Goal: Obtain resource: Obtain resource

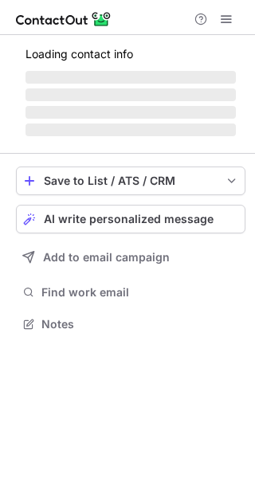
scroll to position [322, 255]
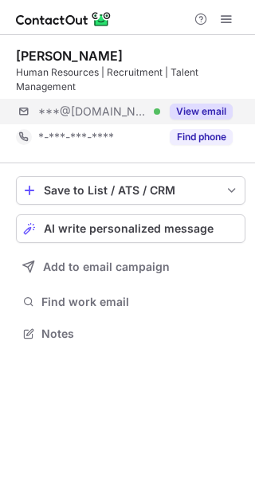
click at [235, 107] on div "***@hotmail.com Verified View email" at bounding box center [130, 111] width 229 height 25
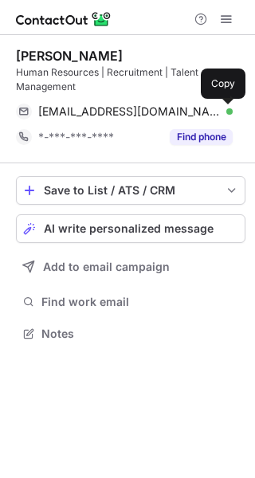
click at [221, 109] on span at bounding box center [224, 111] width 13 height 13
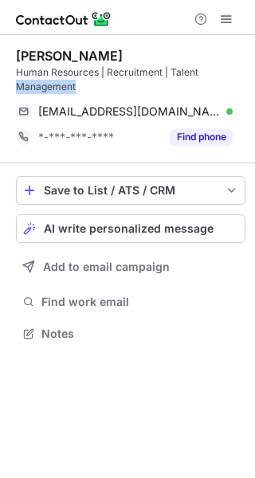
drag, startPoint x: 204, startPoint y: 74, endPoint x: 143, endPoint y: 80, distance: 61.6
click at [143, 80] on div "Human Resources | Recruitment | Talent Management" at bounding box center [130, 79] width 229 height 29
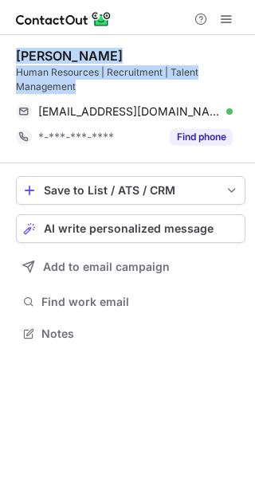
drag, startPoint x: 98, startPoint y: 89, endPoint x: 14, endPoint y: 55, distance: 91.1
click at [14, 55] on div "Sofia G. Human Resources | Recruitment | Talent Management gkavardina_s@hotmail…" at bounding box center [127, 196] width 255 height 322
copy div "Sofia G. Human Resources | Recruitment | Talent Management"
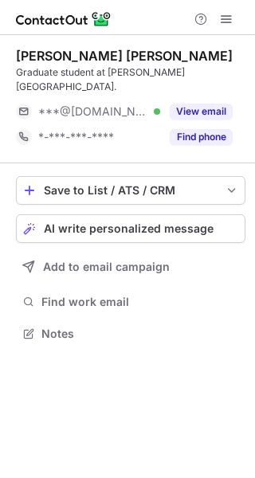
scroll to position [322, 255]
click at [170, 101] on div "View email" at bounding box center [196, 111] width 72 height 25
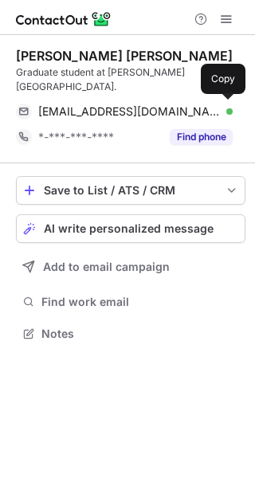
click at [170, 101] on div "mdmasudureee@gmail.com Verified Copy" at bounding box center [124, 111] width 217 height 25
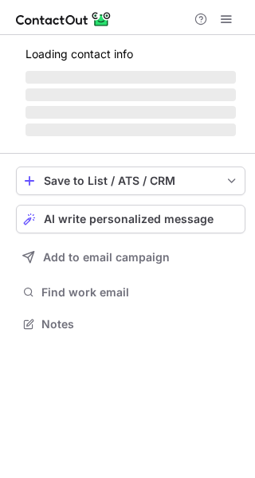
scroll to position [322, 255]
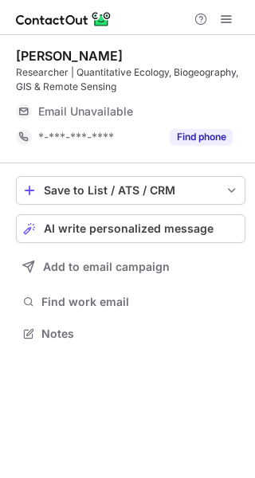
scroll to position [322, 255]
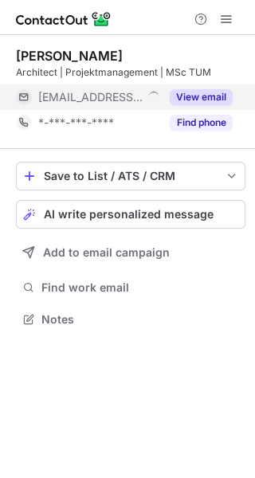
scroll to position [8, 8]
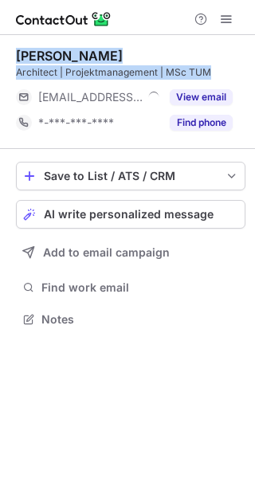
drag, startPoint x: 213, startPoint y: 69, endPoint x: 15, endPoint y: 50, distance: 198.4
click at [15, 50] on div "[PERSON_NAME] Architect | Projektmanagement | MSc TUM [EMAIL_ADDRESS][DOMAIN_NA…" at bounding box center [127, 189] width 255 height 308
copy div "[PERSON_NAME] Architect | Projektmanagement | MSc TUM"
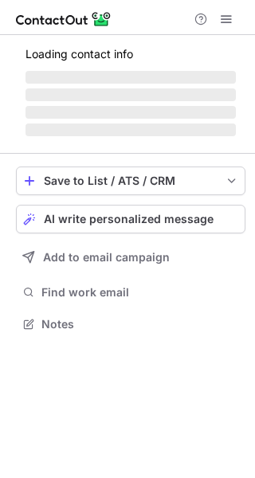
scroll to position [8, 8]
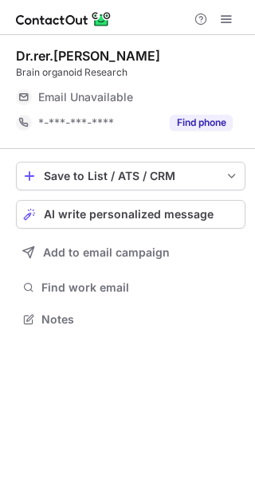
scroll to position [8, 8]
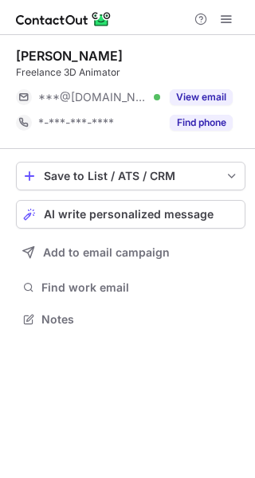
scroll to position [8, 8]
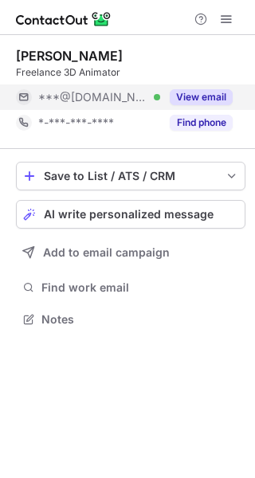
click at [184, 89] on button "View email" at bounding box center [201, 97] width 63 height 16
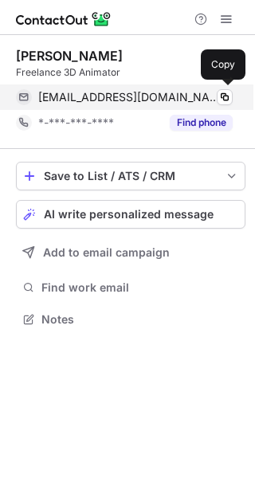
click at [200, 90] on div "[EMAIL_ADDRESS][DOMAIN_NAME] Verified" at bounding box center [135, 97] width 194 height 14
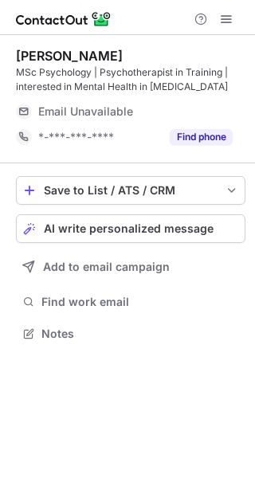
scroll to position [322, 255]
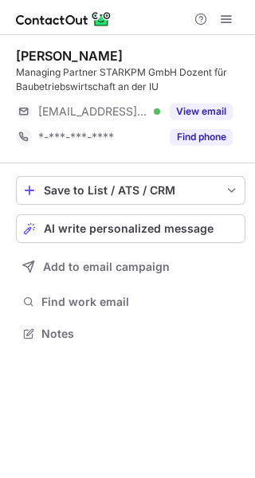
scroll to position [322, 255]
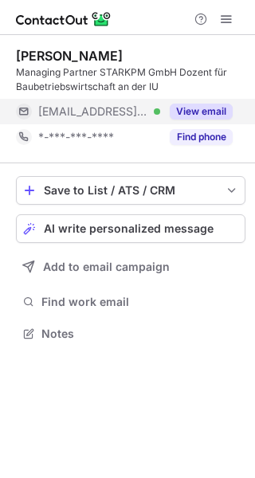
click at [204, 101] on div "View email" at bounding box center [196, 111] width 72 height 25
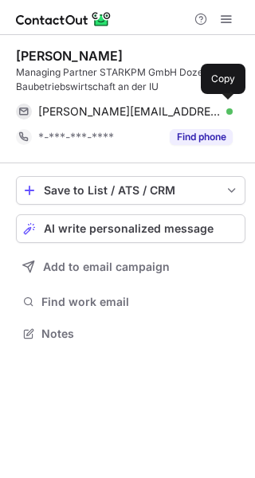
click at [204, 101] on div "schwarzenberger@scm-online.net Verified Copy" at bounding box center [124, 111] width 217 height 25
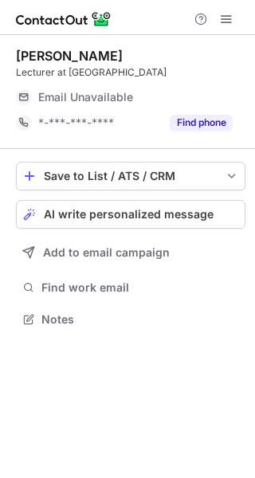
scroll to position [322, 255]
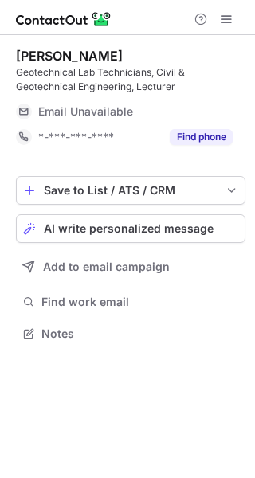
scroll to position [322, 255]
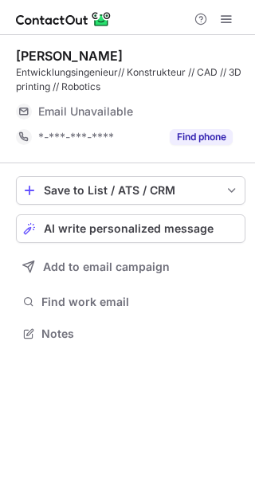
scroll to position [322, 255]
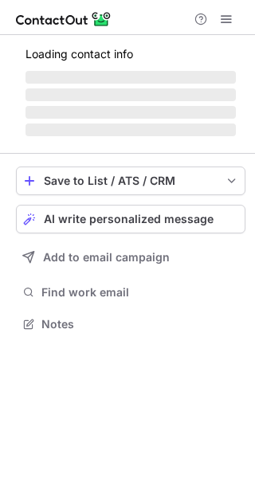
scroll to position [333, 255]
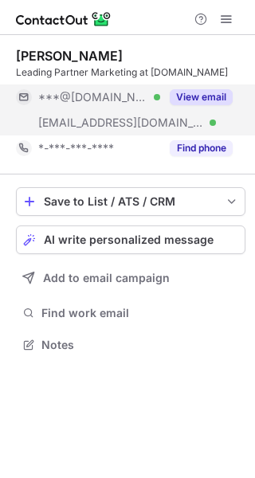
click at [207, 93] on button "View email" at bounding box center [201, 97] width 63 height 16
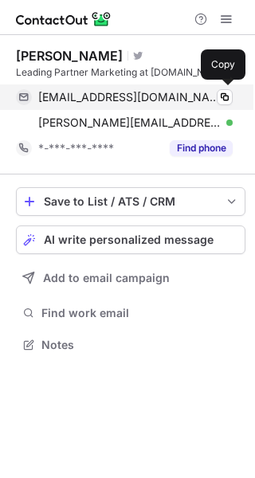
click at [207, 93] on div "mfcasanave@hotmail.com Verified" at bounding box center [135, 97] width 194 height 14
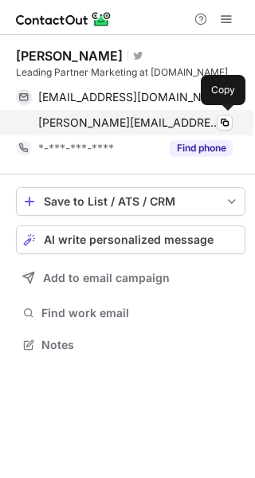
click at [23, 119] on div "fernanda.casanave@piano.io Verified Copy" at bounding box center [124, 122] width 217 height 25
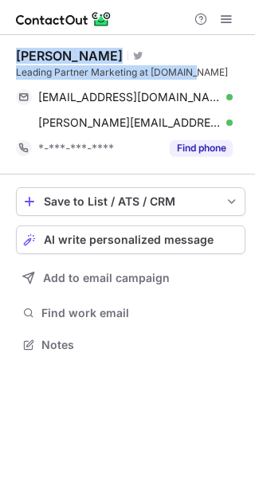
drag, startPoint x: 195, startPoint y: 76, endPoint x: 18, endPoint y: 52, distance: 178.4
click at [18, 52] on div "Fernanda Casanave Visit Twitter profile Leading Partner Marketing at Piano.io" at bounding box center [130, 64] width 229 height 32
copy div "Fernanda Casanave Visit Twitter profile Leading Partner Marketing at Piano.io"
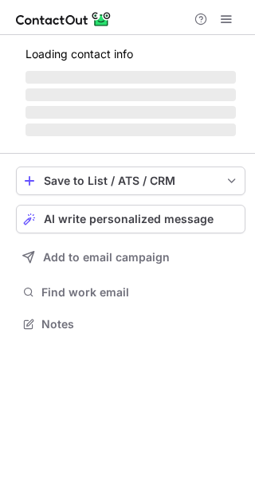
scroll to position [347, 255]
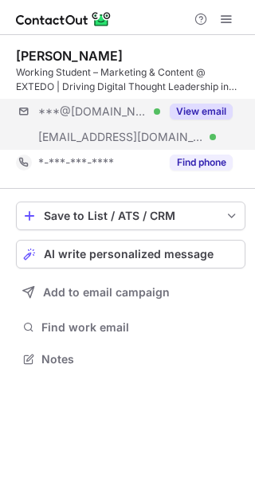
click at [163, 128] on div "***@[DOMAIN_NAME] Verified [EMAIL_ADDRESS][DOMAIN_NAME] Verified View email" at bounding box center [130, 124] width 229 height 51
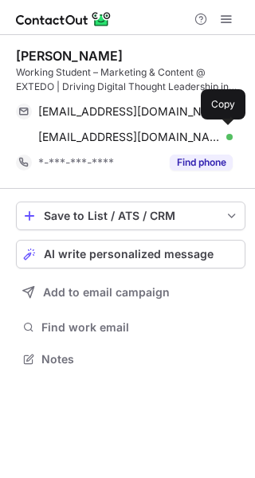
click at [196, 128] on div "[EMAIL_ADDRESS][DOMAIN_NAME] Verified Copy" at bounding box center [124, 136] width 217 height 25
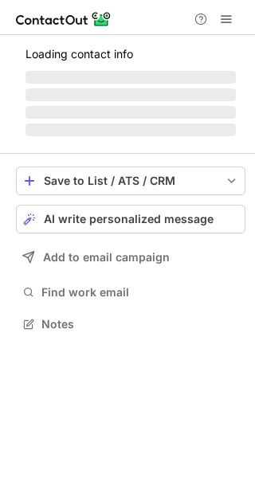
scroll to position [322, 255]
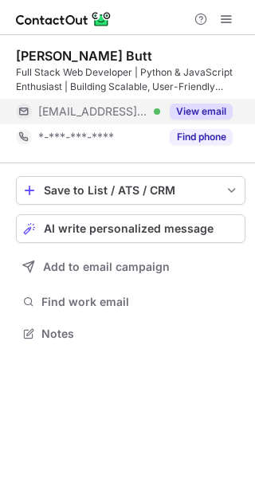
click at [199, 117] on button "View email" at bounding box center [201, 112] width 63 height 16
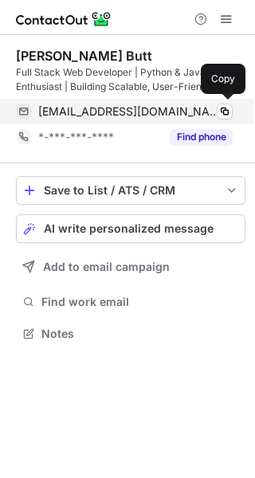
click at [213, 109] on div "nabeel@smartenergypay.com Verified" at bounding box center [135, 111] width 194 height 14
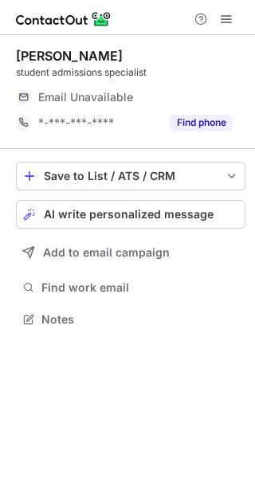
scroll to position [8, 8]
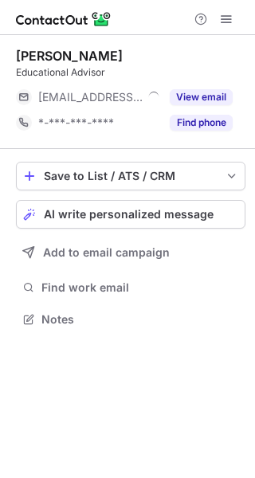
scroll to position [8, 8]
